Goal: Check status: Check status

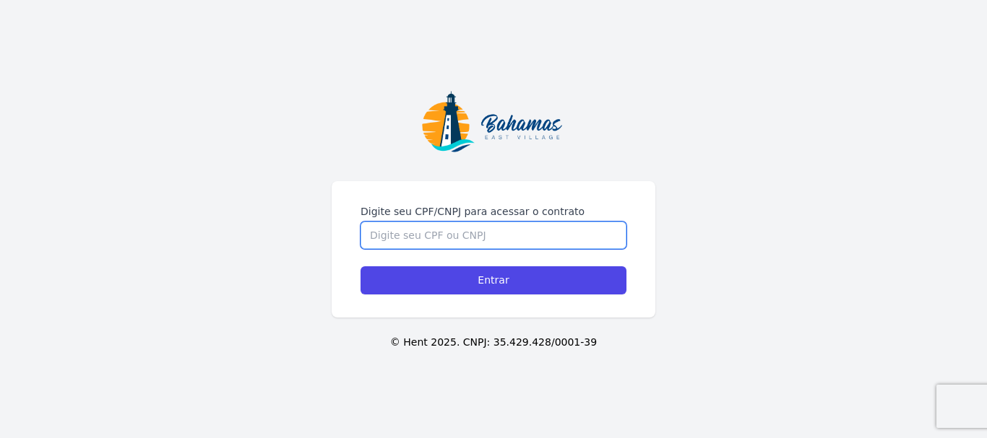
click at [378, 225] on input "Digite seu CPF/CNPJ para acessar o contrato" at bounding box center [493, 235] width 266 height 27
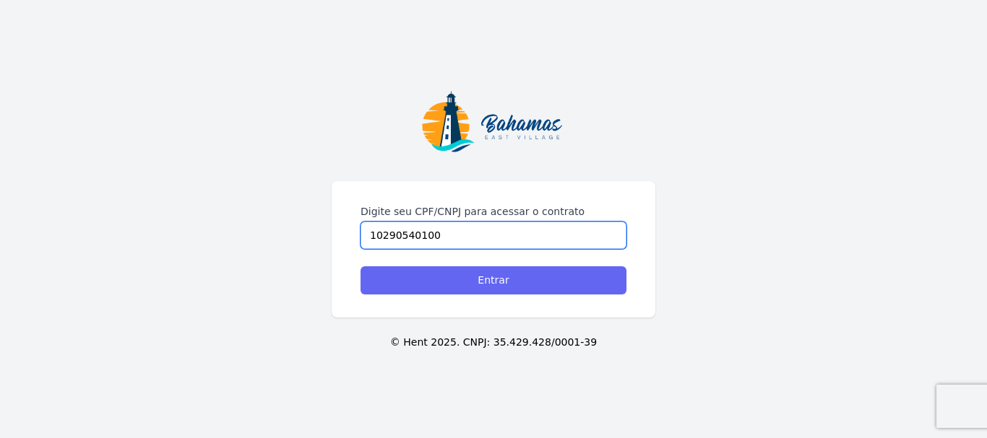
type input "10290540100"
click at [493, 280] on input "Entrar" at bounding box center [493, 280] width 266 height 28
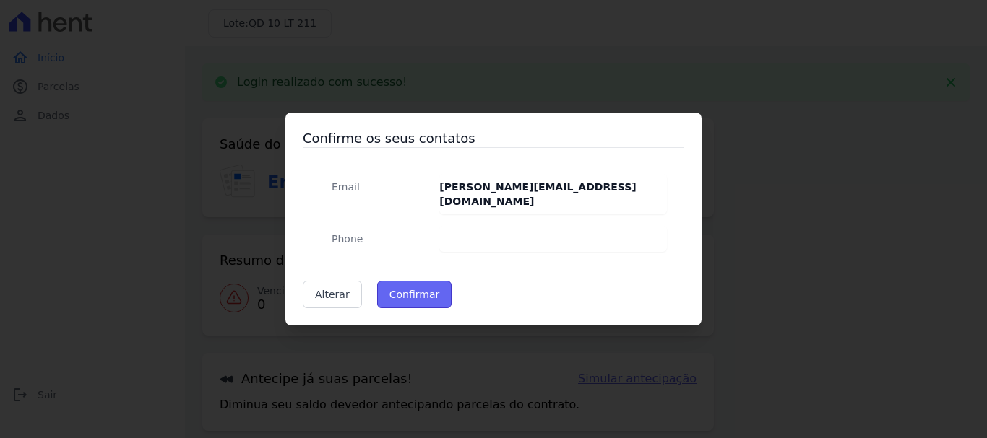
click at [402, 285] on button "Confirmar" at bounding box center [414, 294] width 75 height 27
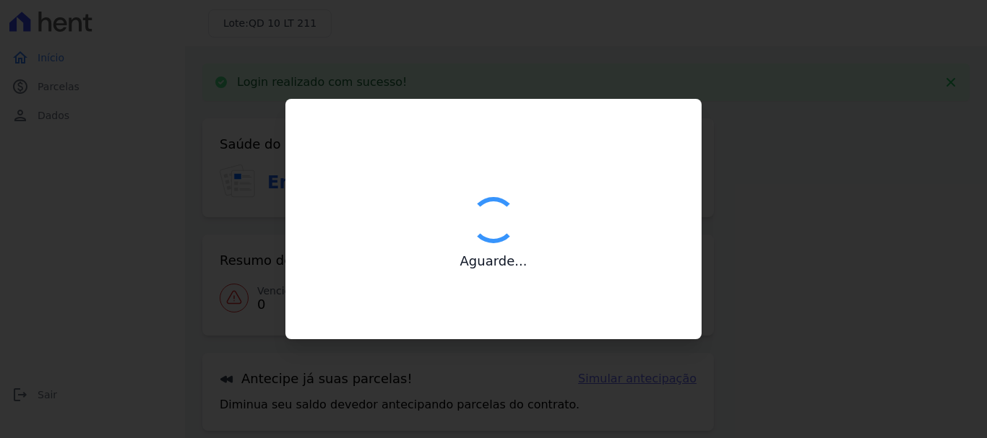
type input "Contatos confirmados com sucesso."
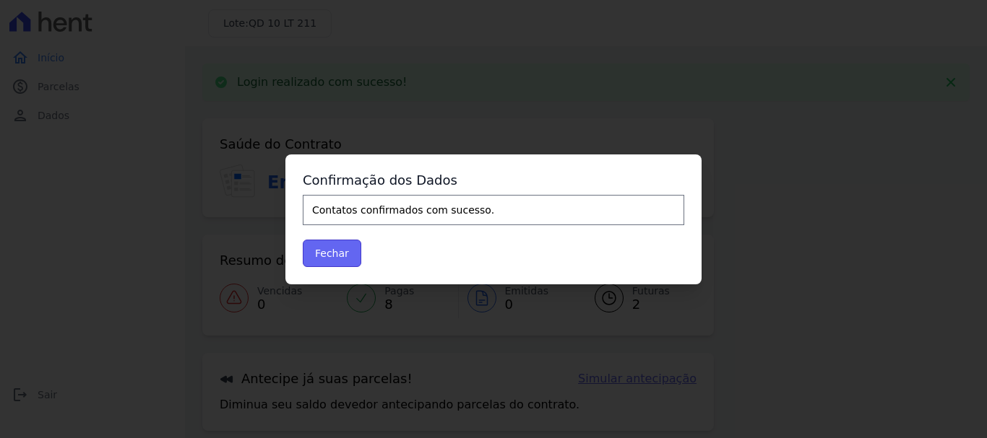
click at [328, 256] on button "Fechar" at bounding box center [332, 253] width 58 height 27
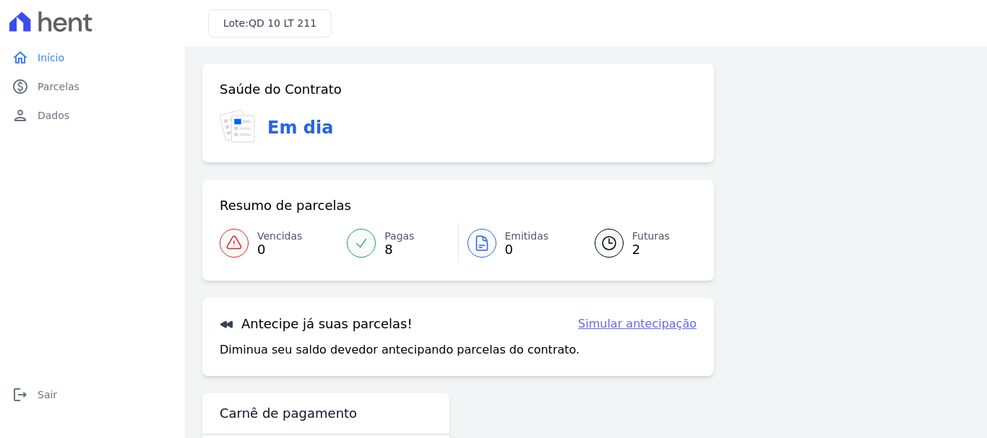
click at [632, 252] on span "2" at bounding box center [651, 250] width 38 height 12
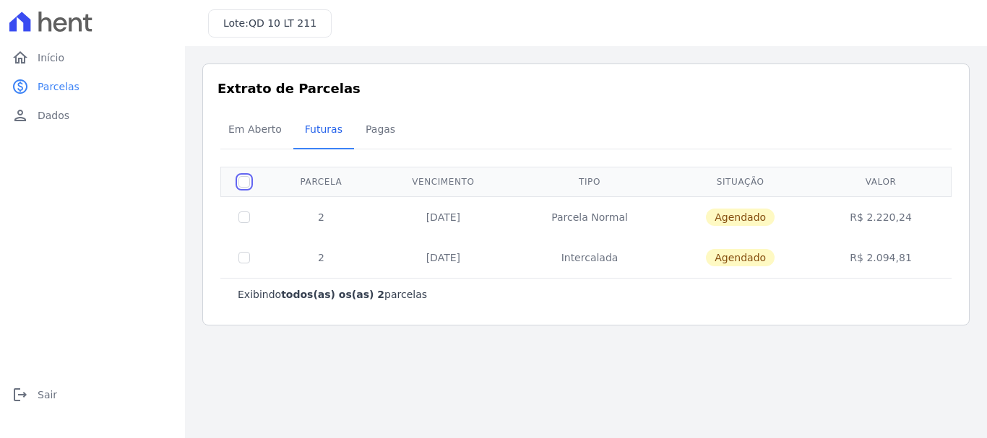
click at [241, 183] on input "checkbox" at bounding box center [244, 182] width 12 height 12
checkbox input "true"
click at [241, 183] on input "checkbox" at bounding box center [244, 182] width 12 height 12
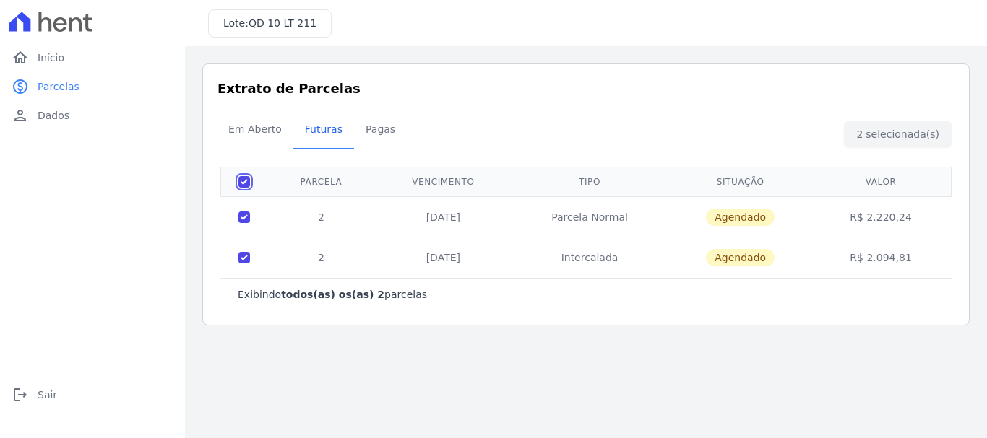
checkbox input "false"
click at [368, 130] on span "Pagas" at bounding box center [380, 129] width 47 height 29
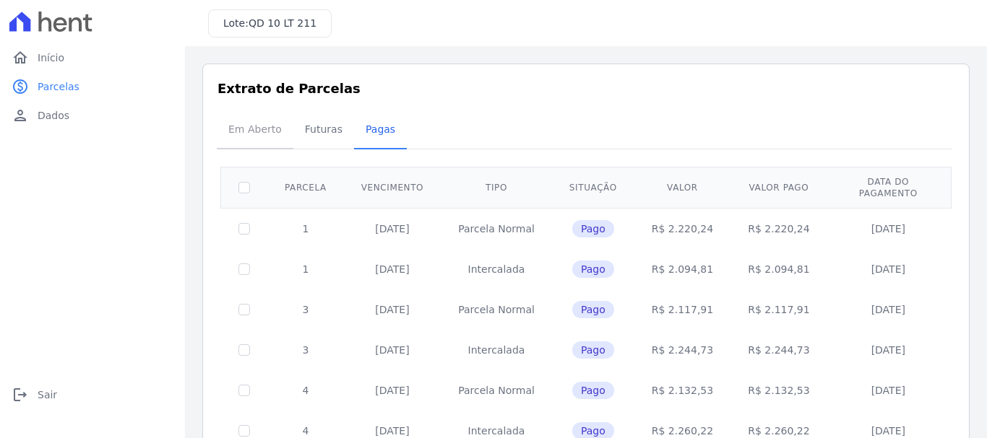
click at [251, 134] on span "Em Aberto" at bounding box center [255, 129] width 71 height 29
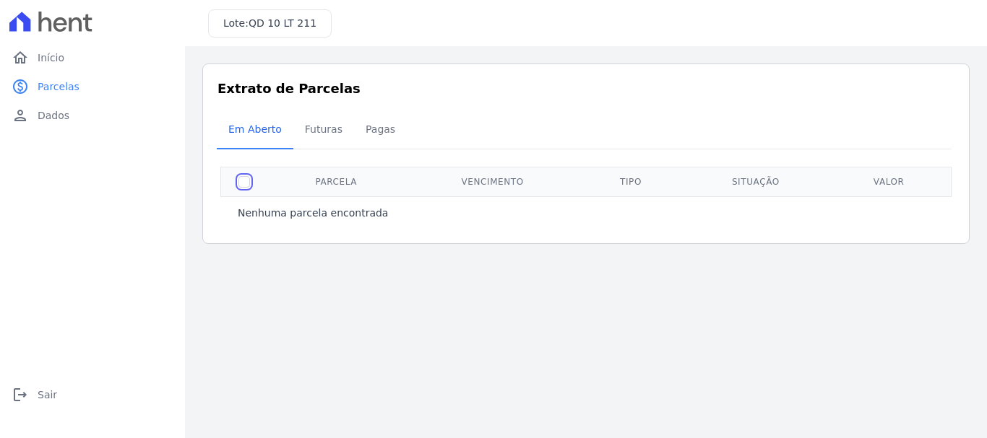
click at [241, 183] on input "checkbox" at bounding box center [244, 182] width 12 height 12
click at [246, 176] on input "checkbox" at bounding box center [244, 182] width 12 height 12
checkbox input "false"
